Goal: Information Seeking & Learning: Find specific fact

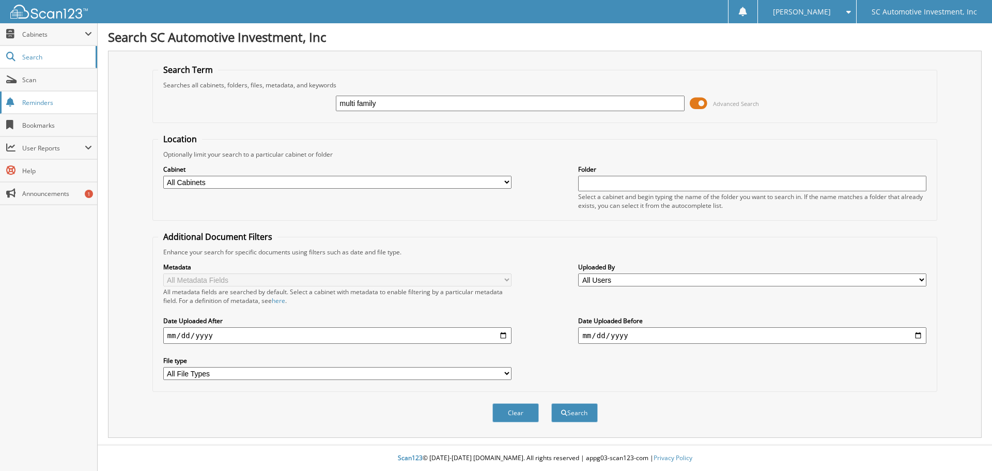
type input "multi family"
click at [551, 403] on button "Search" at bounding box center [574, 412] width 47 height 19
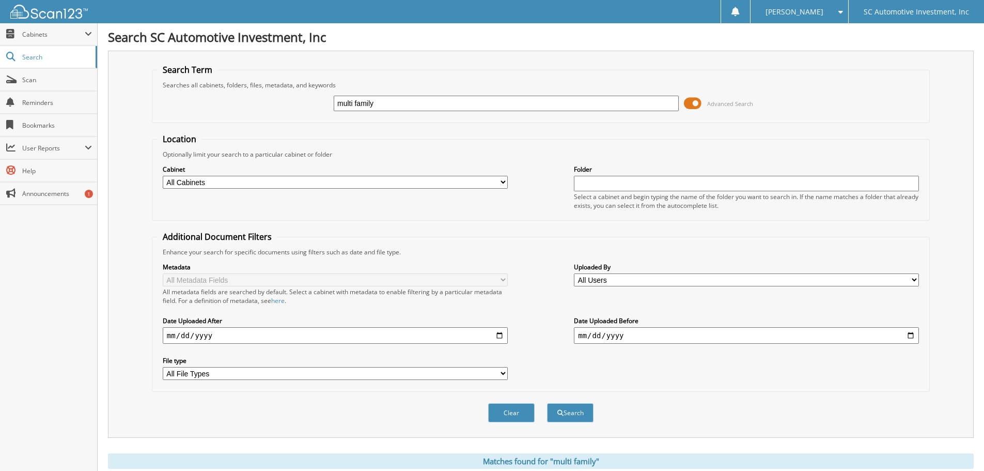
click at [391, 102] on input "multi family" at bounding box center [506, 104] width 345 height 16
type input ""multi family""
click at [547, 403] on button "Search" at bounding box center [570, 412] width 47 height 19
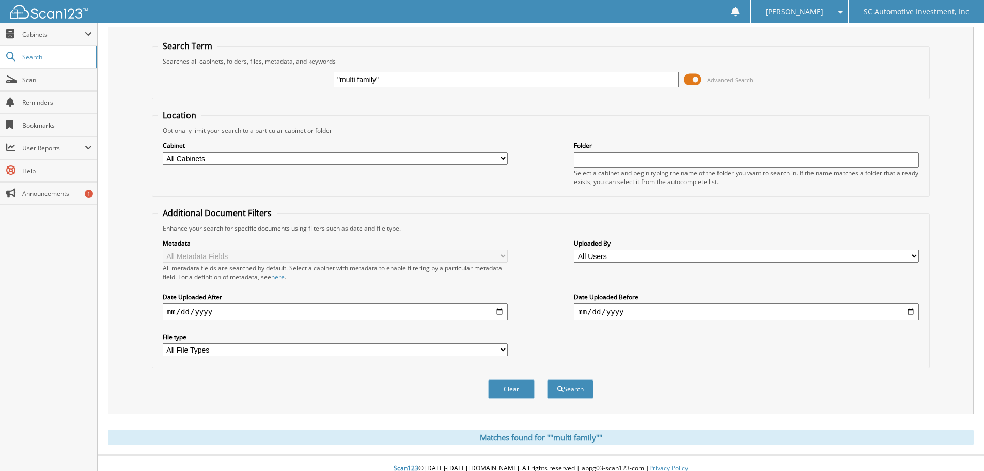
scroll to position [35, 0]
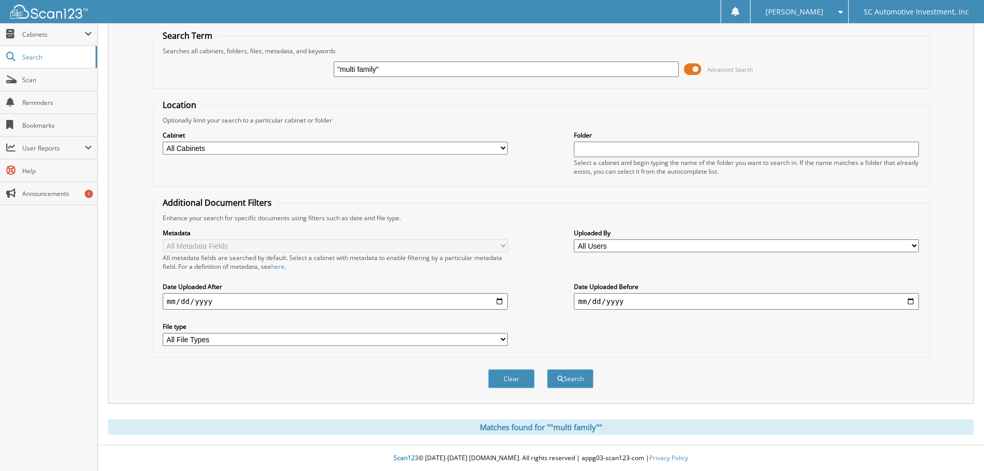
click at [358, 73] on input ""multi family"" at bounding box center [506, 69] width 345 height 16
type input ""multi-family""
click at [547, 369] on button "Search" at bounding box center [570, 378] width 47 height 19
